Goal: Information Seeking & Learning: Learn about a topic

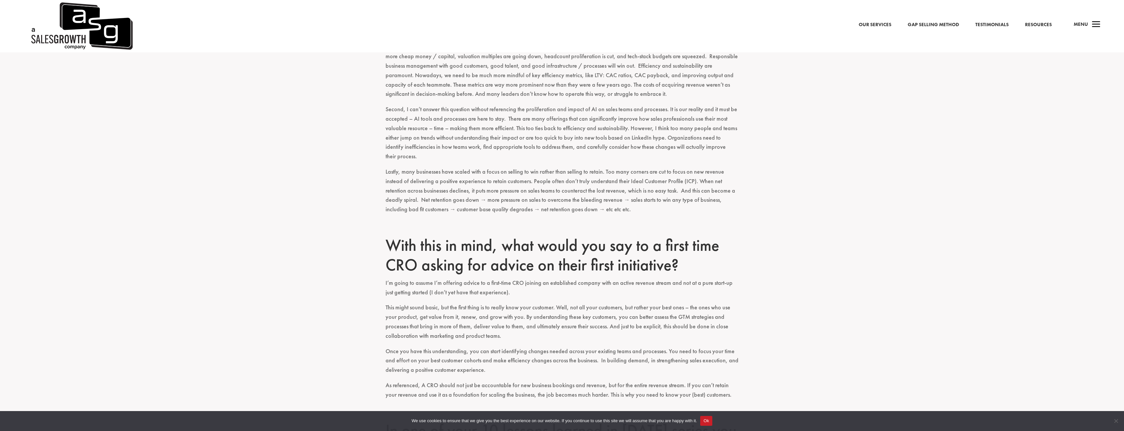
scroll to position [661, 0]
drag, startPoint x: 512, startPoint y: 170, endPoint x: 673, endPoint y: 167, distance: 161.1
click at [673, 167] on span "Lastly, many businesses have scaled with a focus on selling to win rather than …" at bounding box center [561, 188] width 350 height 45
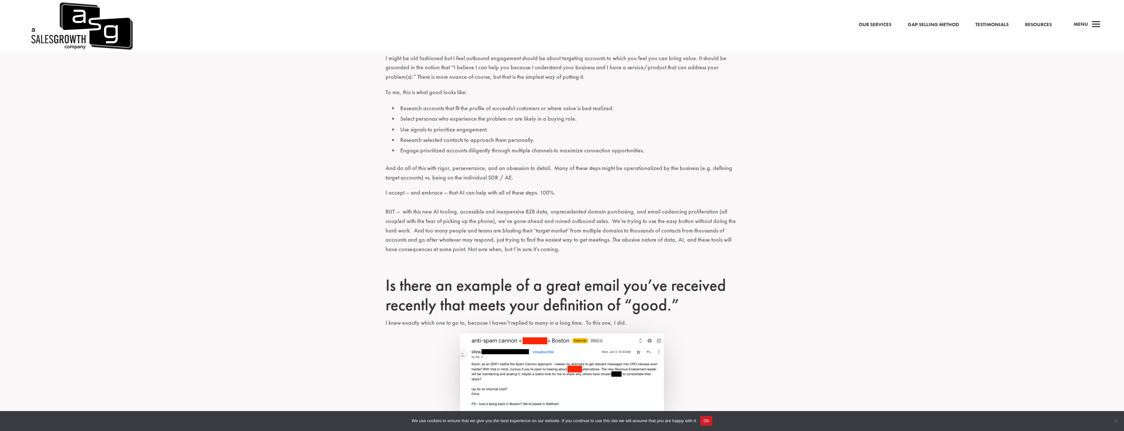
scroll to position [1148, 0]
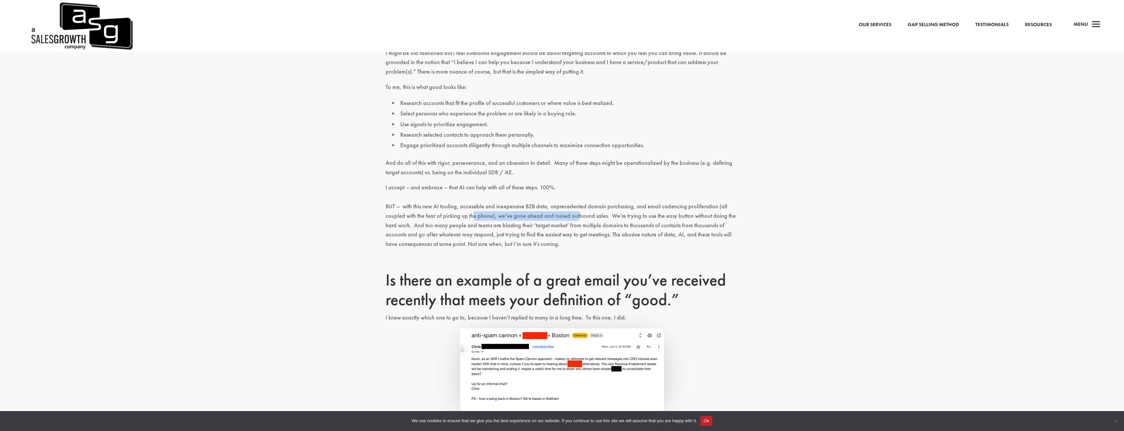
drag, startPoint x: 472, startPoint y: 208, endPoint x: 574, endPoint y: 207, distance: 102.3
click at [574, 207] on span "BUT – with this new AI tooling, accessible and inexpensive B2B data, unpreceden…" at bounding box center [561, 224] width 350 height 45
click at [594, 207] on span "BUT – with this new AI tooling, accessible and inexpensive B2B data, unpreceden…" at bounding box center [561, 224] width 350 height 45
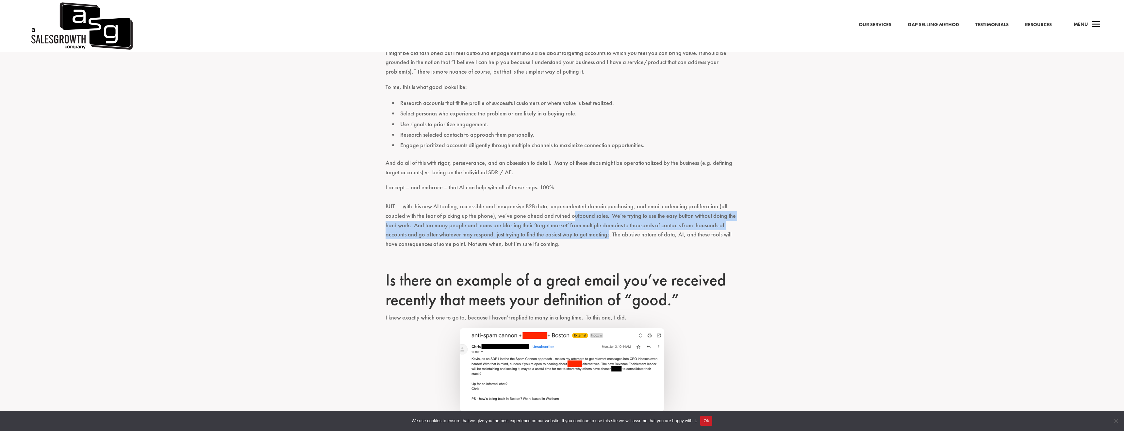
drag, startPoint x: 570, startPoint y: 207, endPoint x: 607, endPoint y: 222, distance: 39.4
click at [607, 222] on span "BUT – with this new AI tooling, accessible and inexpensive B2B data, unpreceden…" at bounding box center [561, 224] width 350 height 45
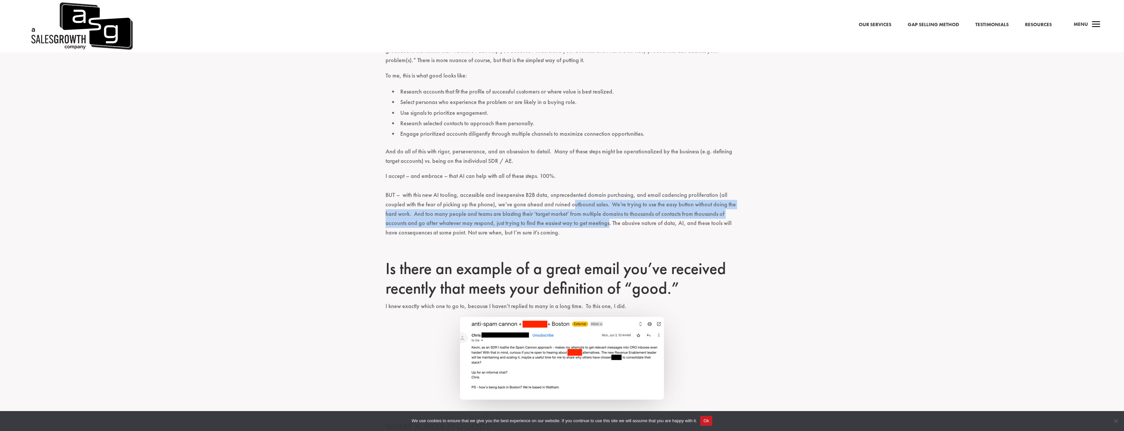
scroll to position [1161, 0]
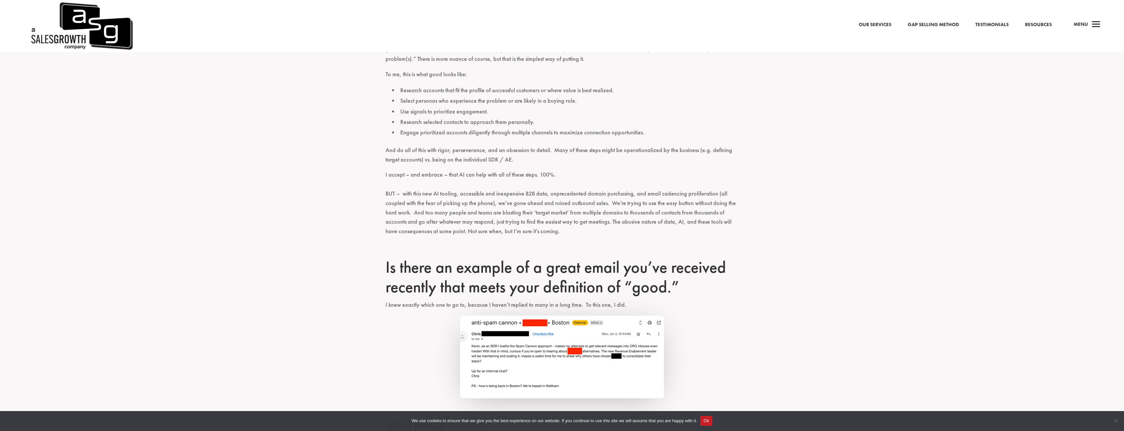
click at [606, 209] on span "BUT – with this new AI tooling, accessible and inexpensive B2B data, unpreceden…" at bounding box center [561, 211] width 350 height 45
drag, startPoint x: 468, startPoint y: 198, endPoint x: 577, endPoint y: 207, distance: 108.8
click at [577, 207] on p "I accept – and embrace – that AI can help with all of these steps. 100%. BUT – …" at bounding box center [562, 206] width 353 height 72
click at [581, 209] on span "BUT – with this new AI tooling, accessible and inexpensive B2B data, unpreceden…" at bounding box center [561, 211] width 350 height 45
drag, startPoint x: 595, startPoint y: 209, endPoint x: 604, endPoint y: 221, distance: 14.6
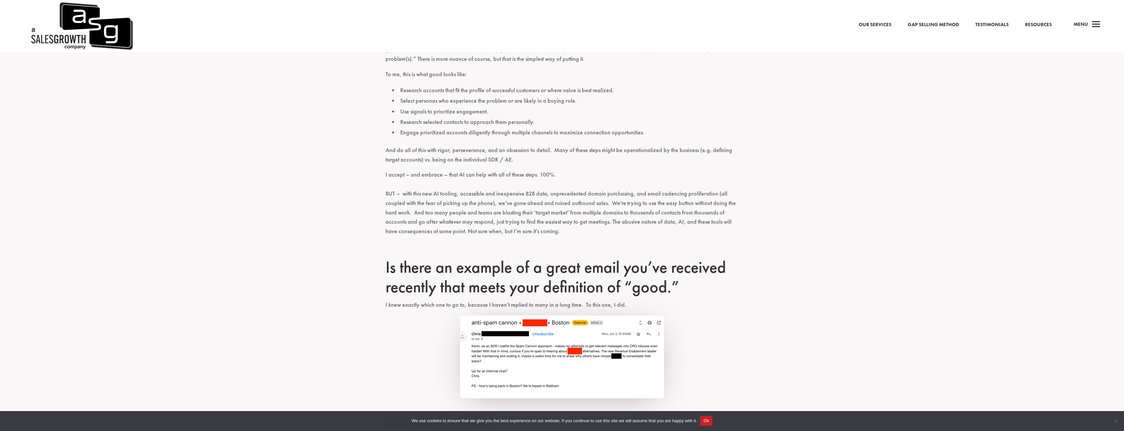
click at [604, 221] on p "I accept – and embrace – that AI can help with all of these steps. 100%. BUT – …" at bounding box center [562, 206] width 353 height 72
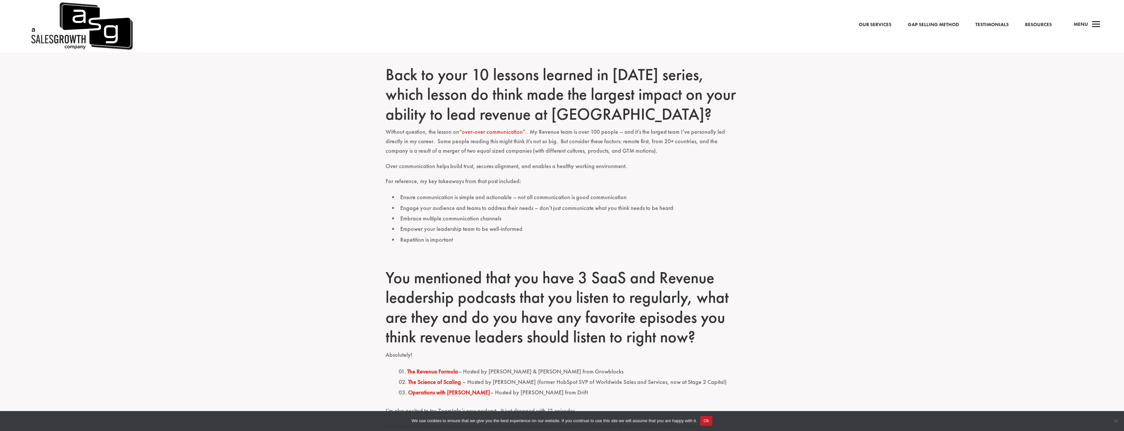
scroll to position [1609, 0]
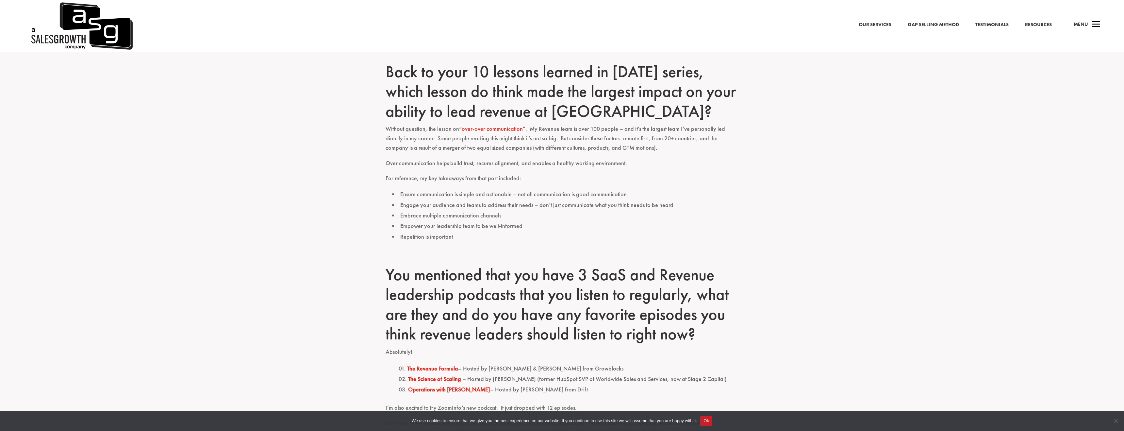
click at [507, 125] on link "“over-over communication”" at bounding box center [492, 129] width 66 height 8
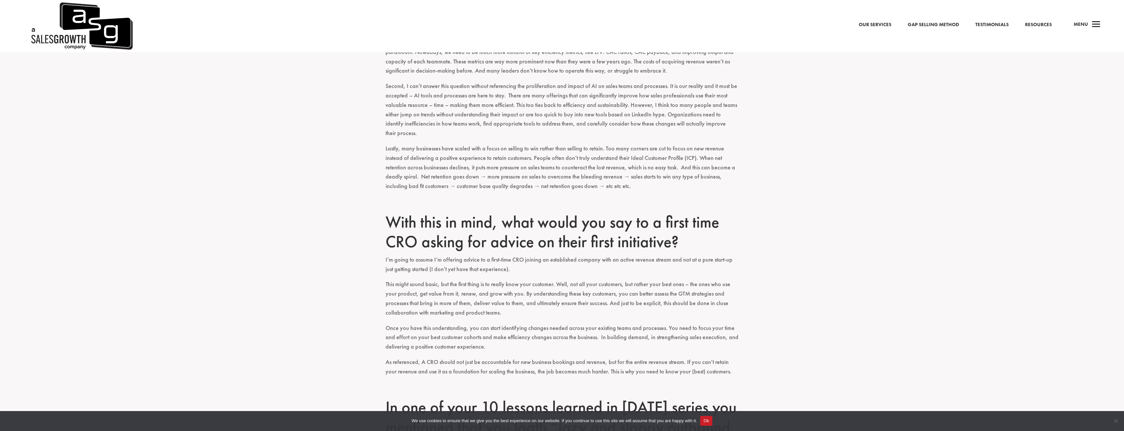
scroll to position [0, 0]
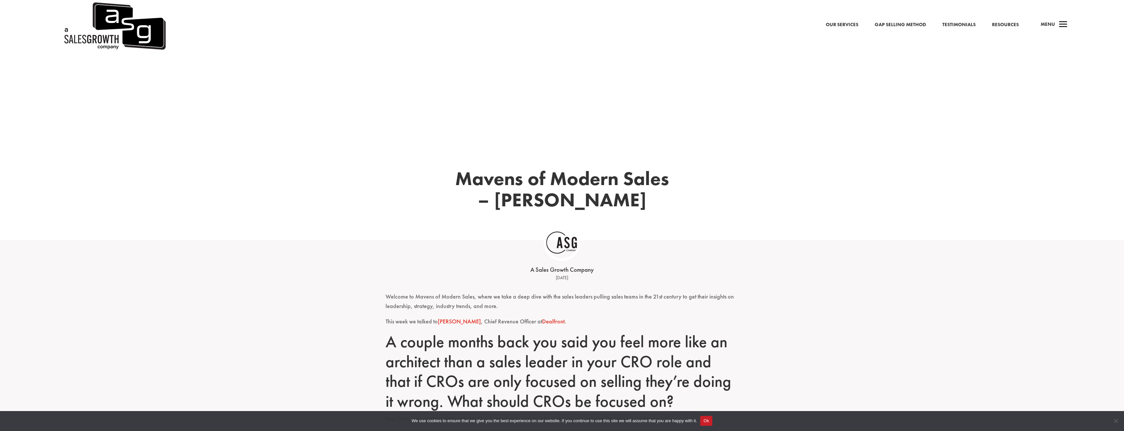
drag, startPoint x: 705, startPoint y: 363, endPoint x: 442, endPoint y: 177, distance: 321.9
copy div "Loremi do Sitame Conse – Adipi ElItsedd E Tempo Incidi Utlabor Etdo 35, 0161 Ma…"
